Goal: Browse casually: Explore the website without a specific task or goal

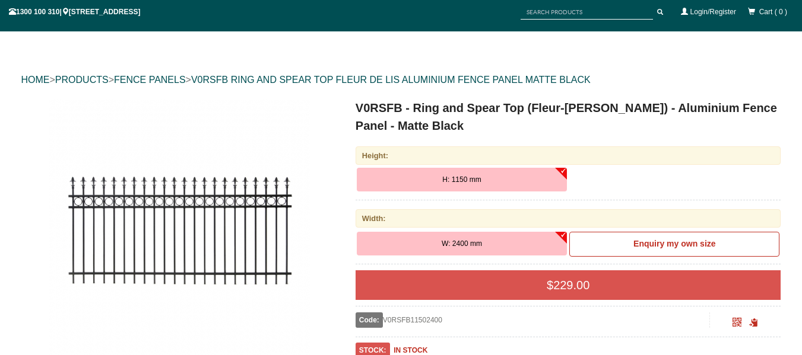
drag, startPoint x: 220, startPoint y: 228, endPoint x: 160, endPoint y: 256, distance: 66.1
click at [160, 256] on img at bounding box center [179, 229] width 261 height 261
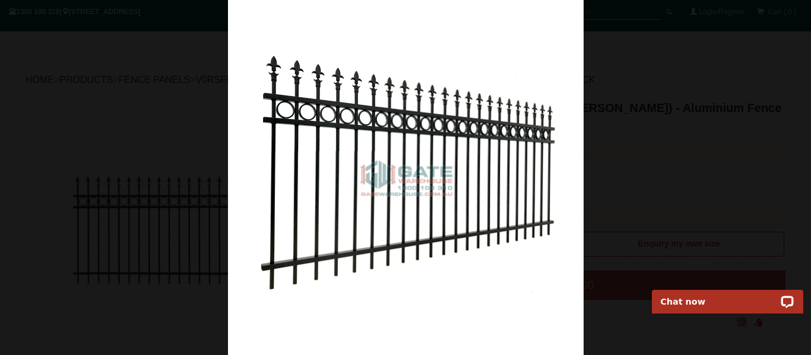
click at [335, 194] on img at bounding box center [405, 177] width 355 height 355
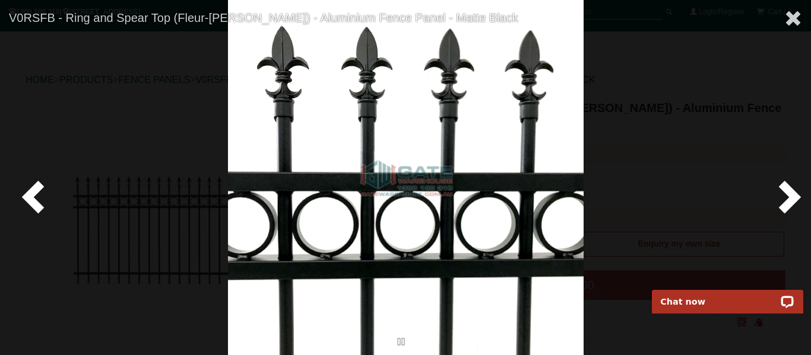
click at [786, 198] on span at bounding box center [787, 197] width 36 height 36
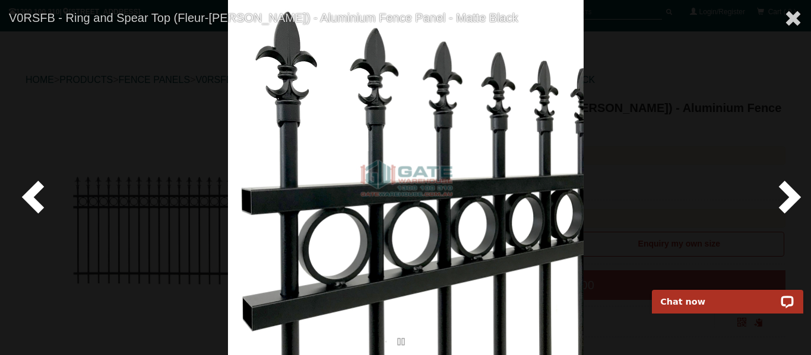
click at [786, 198] on span at bounding box center [787, 197] width 36 height 36
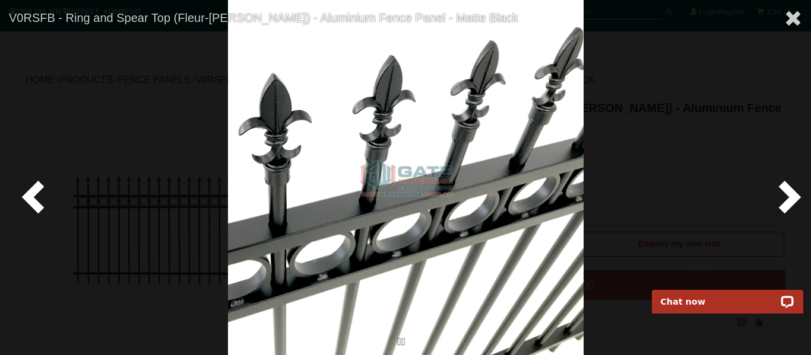
click at [786, 198] on span at bounding box center [787, 197] width 36 height 36
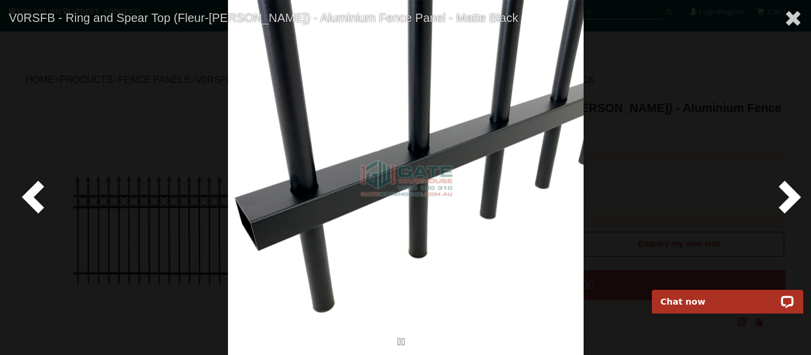
click at [786, 198] on span at bounding box center [787, 197] width 36 height 36
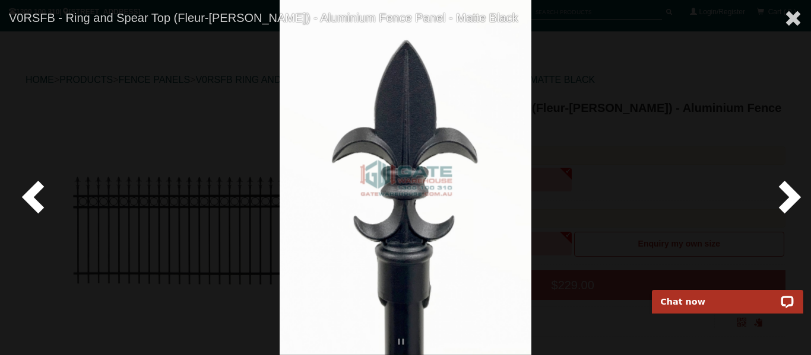
click at [786, 198] on span at bounding box center [787, 197] width 36 height 36
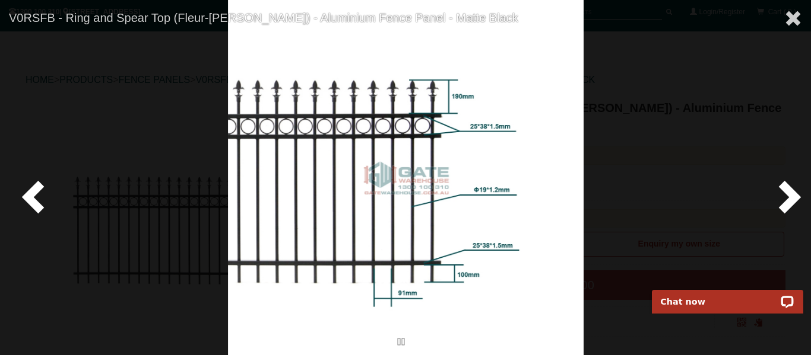
drag, startPoint x: 471, startPoint y: 233, endPoint x: 28, endPoint y: 195, distance: 444.3
click at [28, 195] on span at bounding box center [36, 197] width 36 height 36
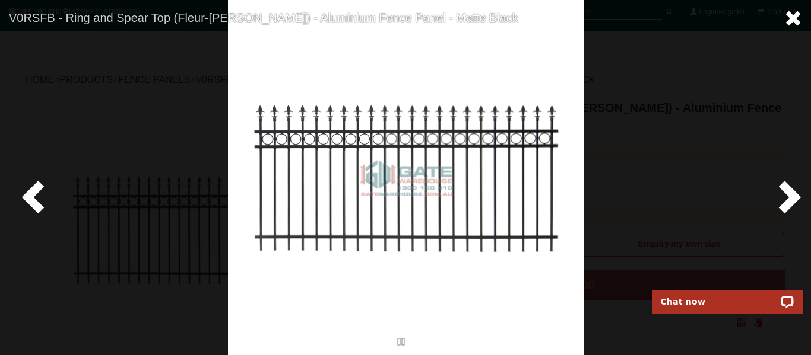
click at [795, 16] on span at bounding box center [793, 18] width 18 height 18
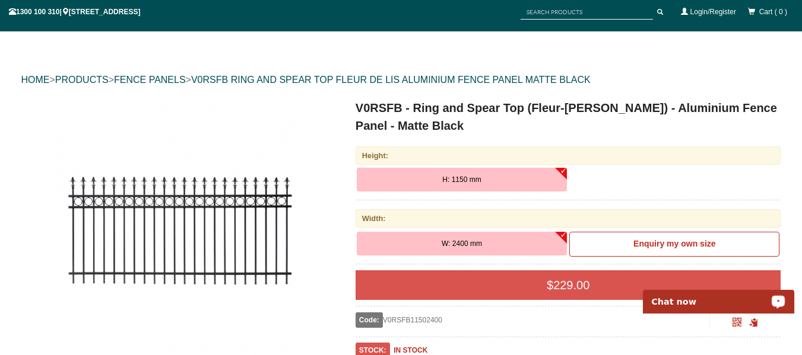
click at [252, 237] on img at bounding box center [179, 229] width 261 height 261
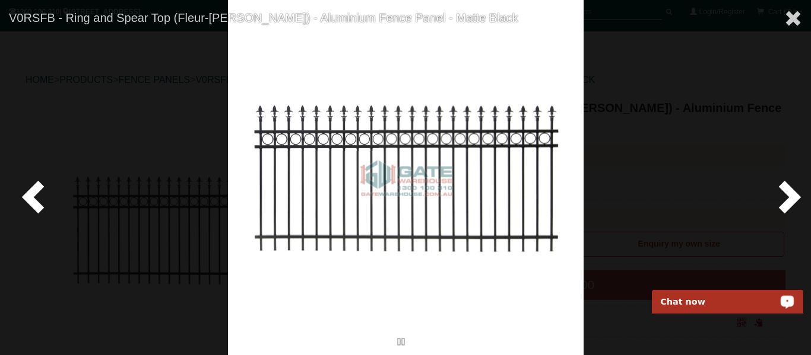
click at [785, 191] on span at bounding box center [787, 197] width 36 height 36
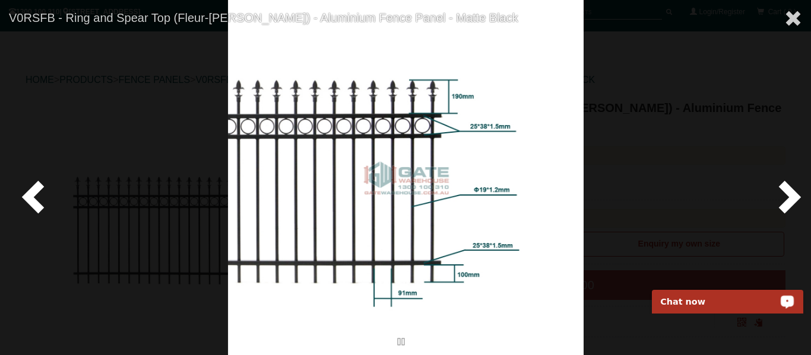
click at [785, 191] on span at bounding box center [787, 197] width 36 height 36
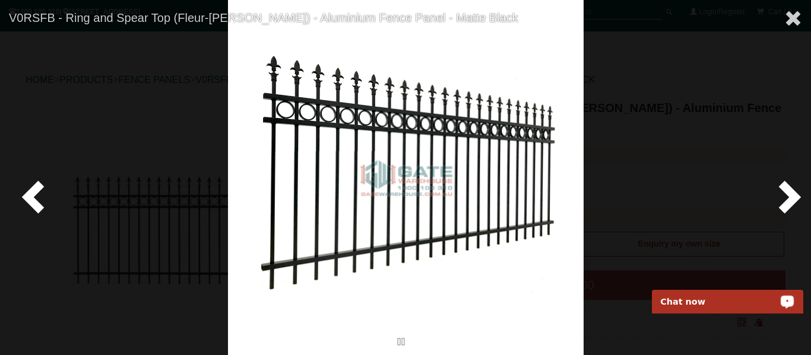
click at [785, 191] on span at bounding box center [787, 197] width 36 height 36
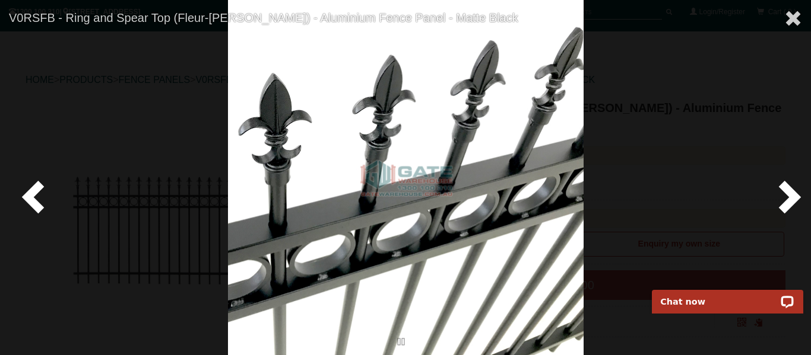
click at [790, 202] on span at bounding box center [787, 197] width 36 height 36
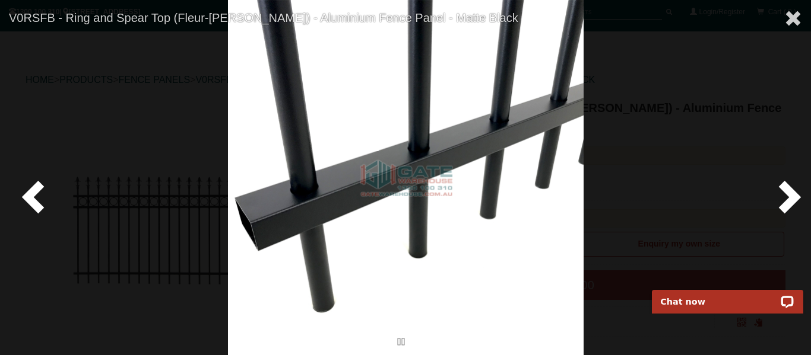
click at [790, 202] on span at bounding box center [787, 197] width 36 height 36
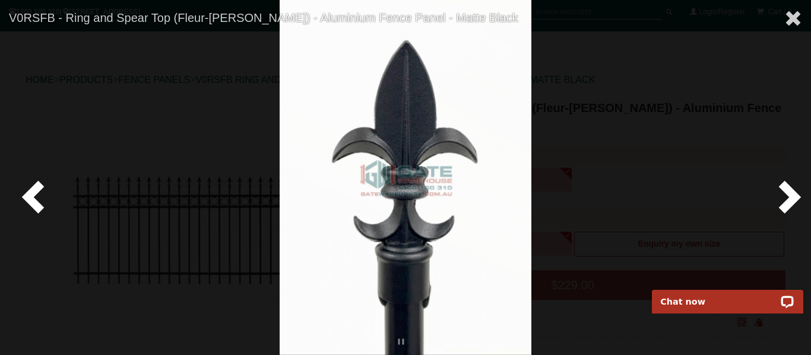
click at [790, 202] on span at bounding box center [787, 197] width 36 height 36
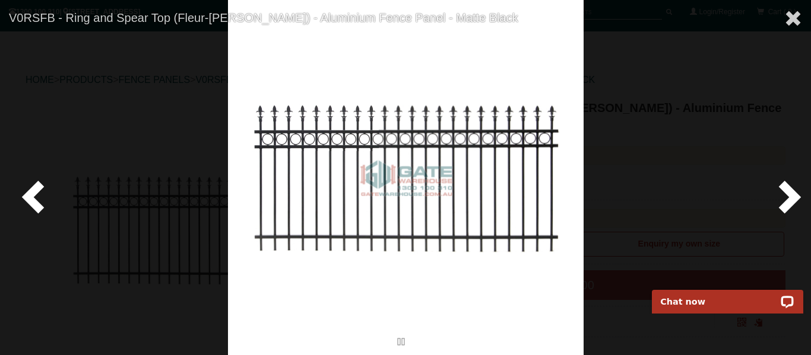
click at [790, 202] on span at bounding box center [787, 197] width 36 height 36
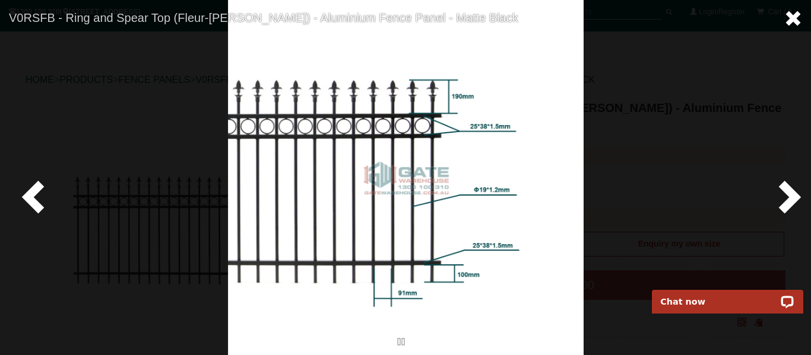
click at [798, 14] on span at bounding box center [793, 18] width 18 height 18
